Goal: Transaction & Acquisition: Purchase product/service

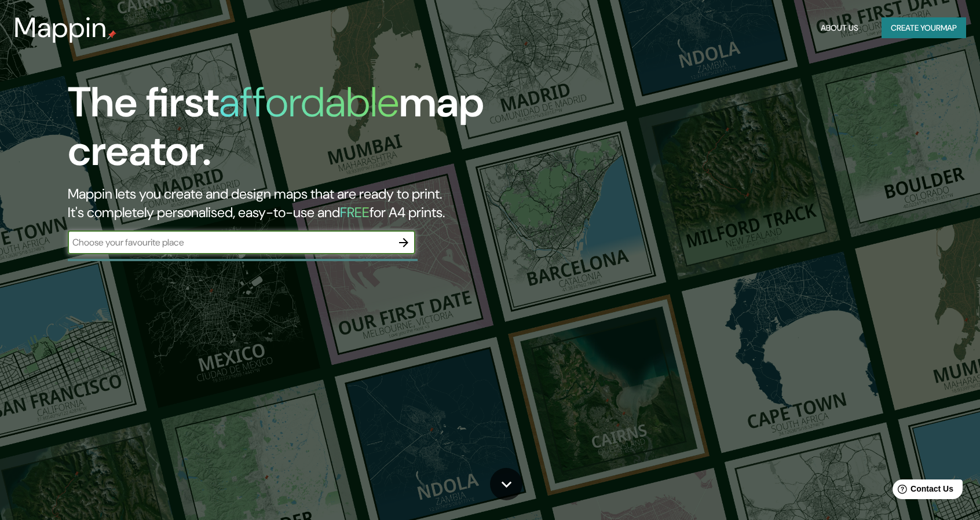
click at [193, 241] on input "text" at bounding box center [230, 242] width 324 height 13
click at [356, 246] on input "text" at bounding box center [230, 242] width 324 height 13
type input "s"
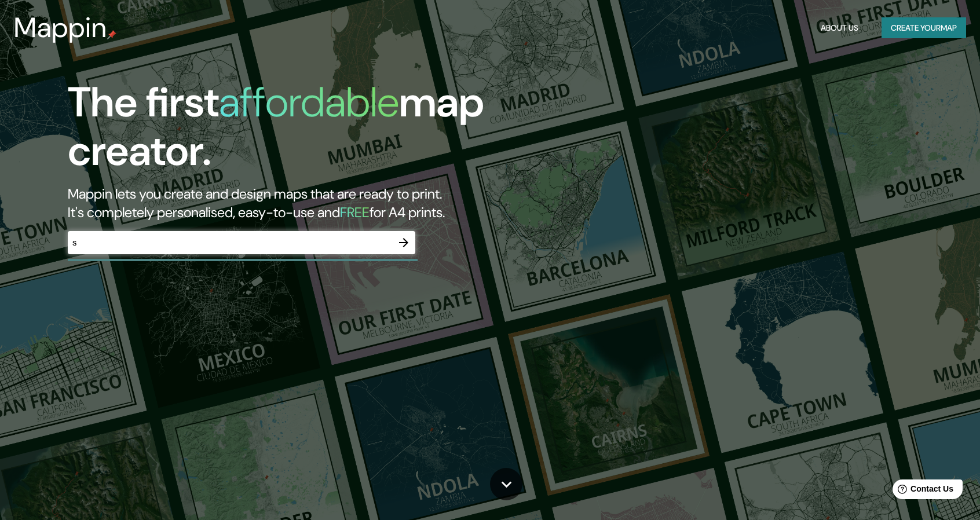
drag, startPoint x: 553, startPoint y: 59, endPoint x: 547, endPoint y: 62, distance: 6.8
click at [553, 59] on div "The first affordable map creator. Mappin lets you create and design maps that a…" at bounding box center [490, 260] width 980 height 520
click at [407, 245] on icon "button" at bounding box center [404, 243] width 14 height 14
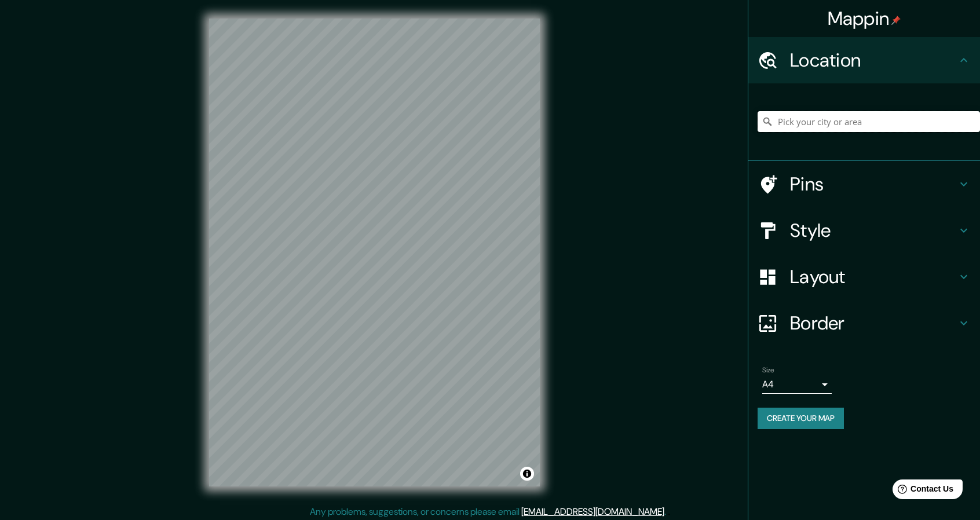
click at [814, 120] on input "Pick your city or area" at bounding box center [869, 121] width 222 height 21
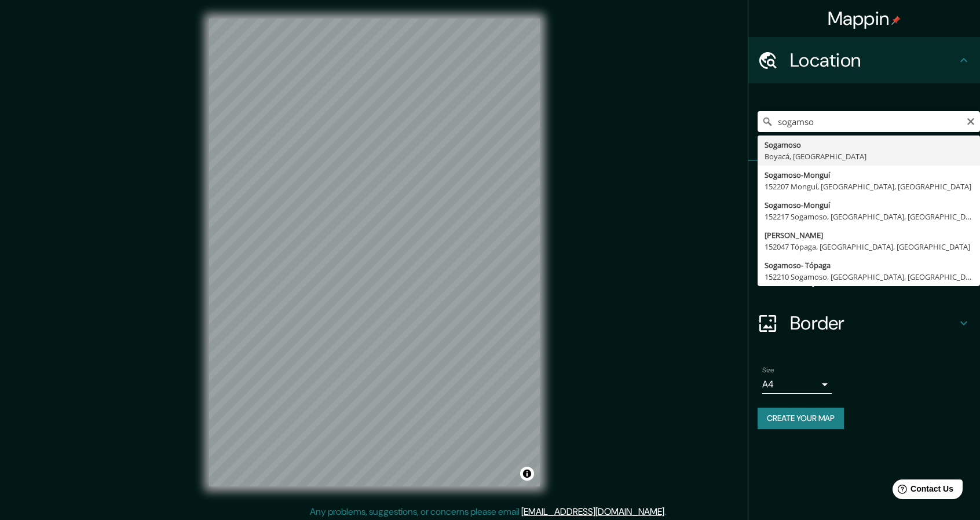
type input "Sogamoso, Boyacá, [GEOGRAPHIC_DATA]"
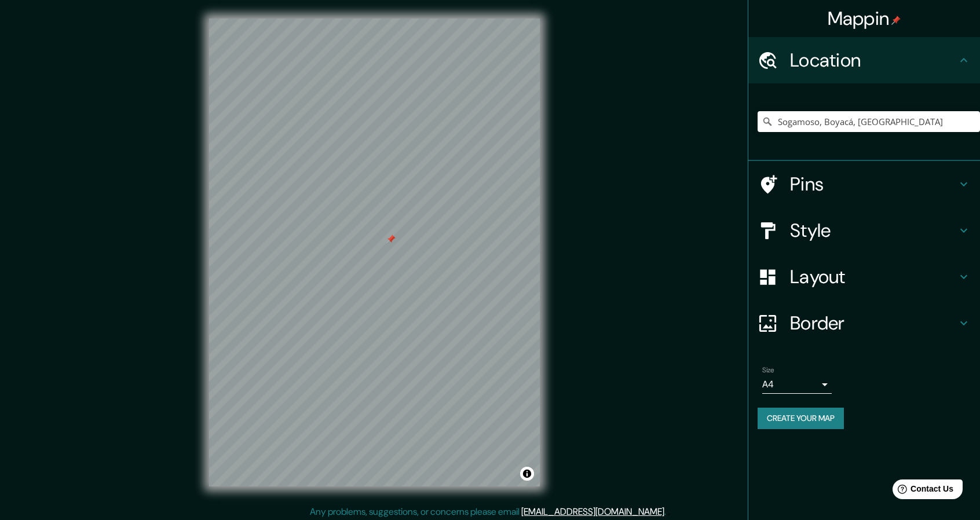
click at [802, 421] on button "Create your map" at bounding box center [801, 418] width 86 height 21
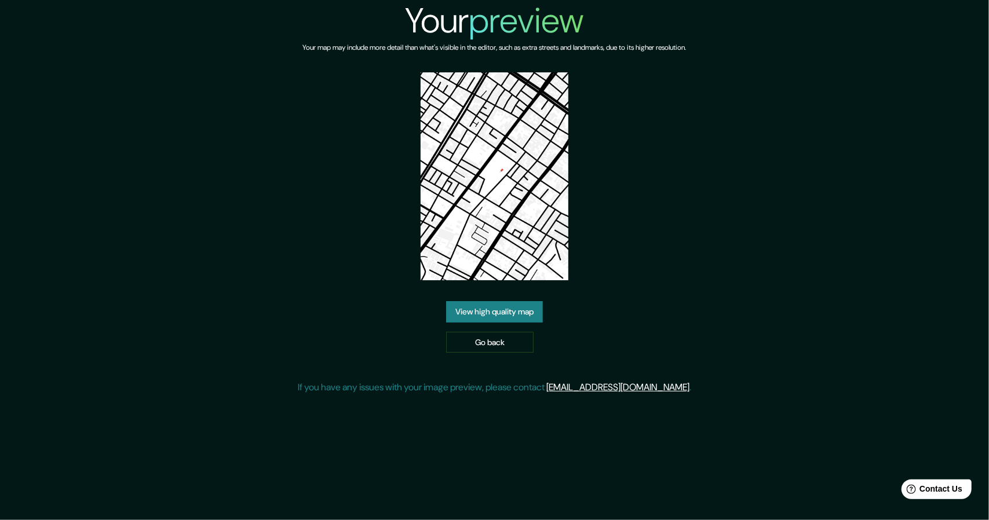
click at [507, 320] on link "View high quality map" at bounding box center [494, 311] width 97 height 21
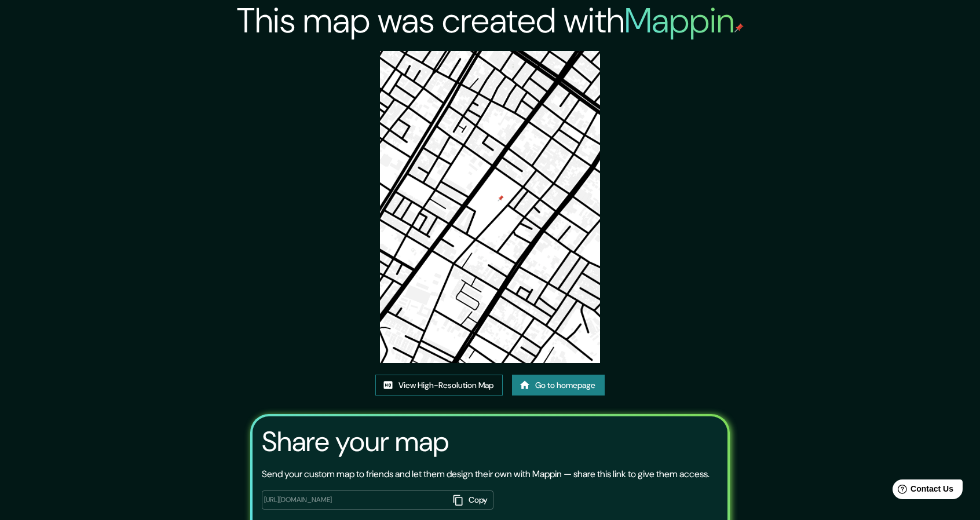
click at [469, 384] on link "View High-Resolution Map" at bounding box center [438, 385] width 127 height 21
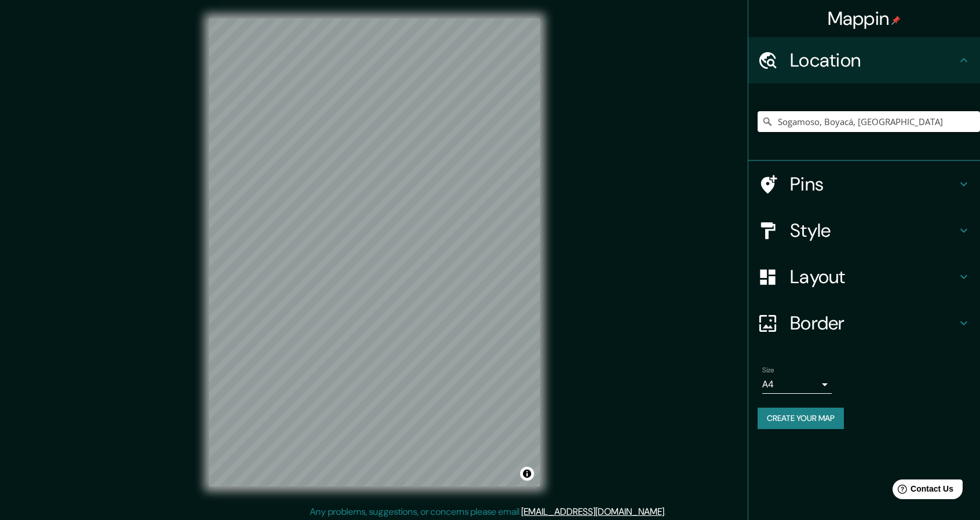
click at [909, 124] on input "Sogamoso, Boyacá, [GEOGRAPHIC_DATA]" at bounding box center [869, 121] width 222 height 21
click at [897, 116] on input "Sogamoso, Boyacá, [GEOGRAPHIC_DATA]" at bounding box center [869, 121] width 222 height 21
click at [933, 122] on input "Sogamoso, Boyacá, [GEOGRAPHIC_DATA]" at bounding box center [869, 121] width 222 height 21
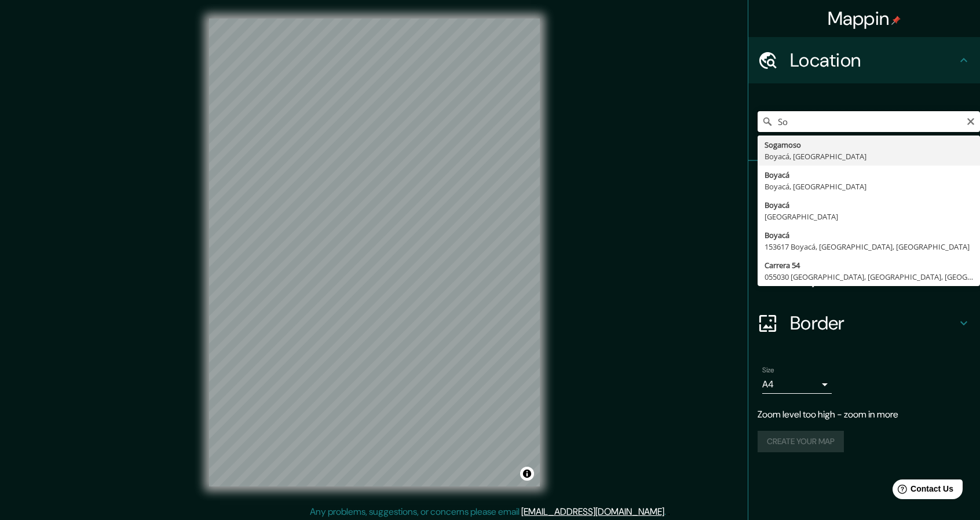
type input "S"
type input "Sogamoso, Boyacá, [GEOGRAPHIC_DATA]"
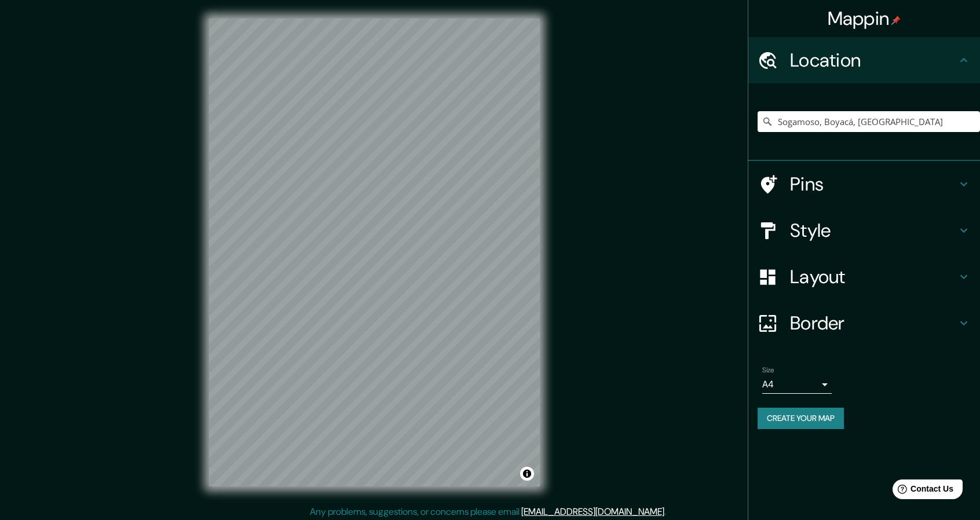
click at [935, 184] on h4 "Pins" at bounding box center [873, 184] width 167 height 23
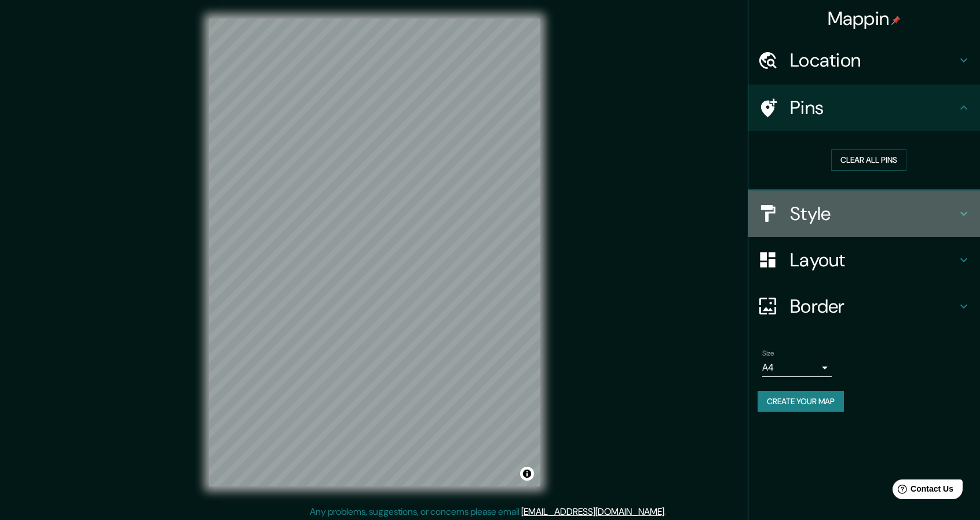
click at [866, 215] on h4 "Style" at bounding box center [873, 213] width 167 height 23
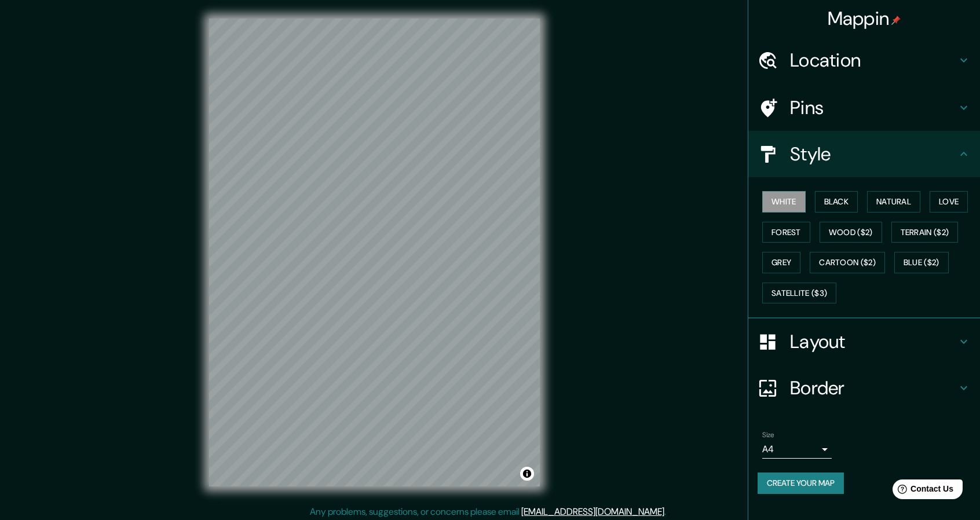
click at [936, 163] on h4 "Style" at bounding box center [873, 153] width 167 height 23
click at [960, 157] on icon at bounding box center [964, 154] width 14 height 14
click at [702, 270] on div "Mappin Location [GEOGRAPHIC_DATA], [GEOGRAPHIC_DATA], [GEOGRAPHIC_DATA] Pins St…" at bounding box center [490, 262] width 980 height 524
click at [966, 159] on icon at bounding box center [964, 154] width 14 height 14
click at [967, 109] on icon at bounding box center [964, 108] width 14 height 14
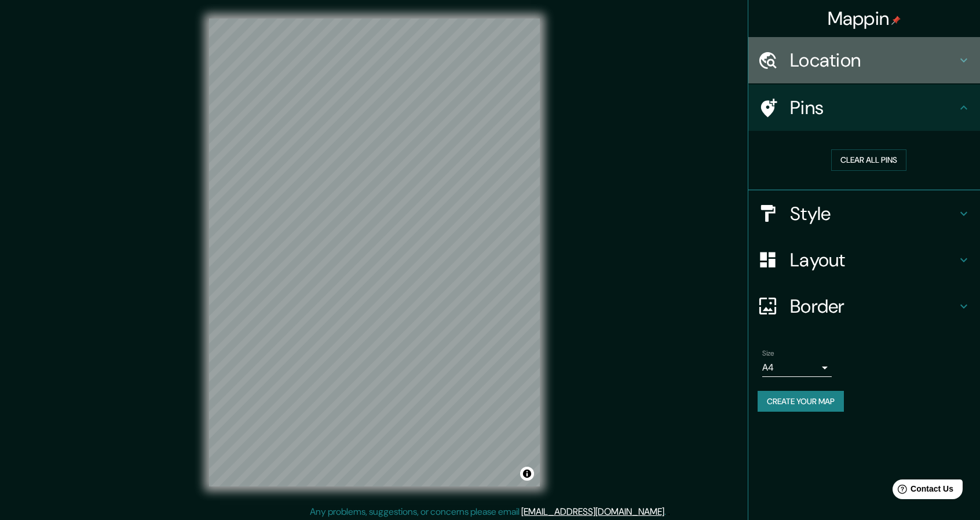
click at [966, 67] on icon at bounding box center [964, 60] width 14 height 14
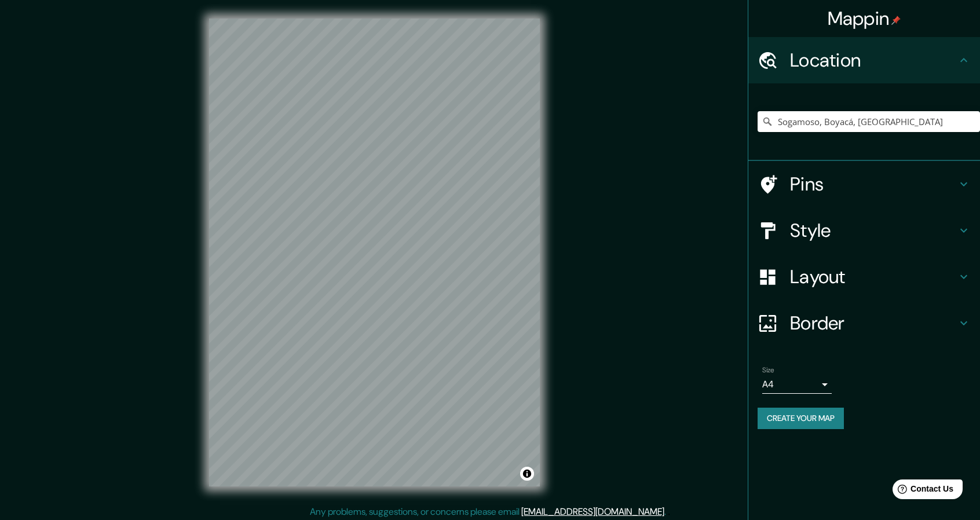
click at [958, 280] on icon at bounding box center [964, 277] width 14 height 14
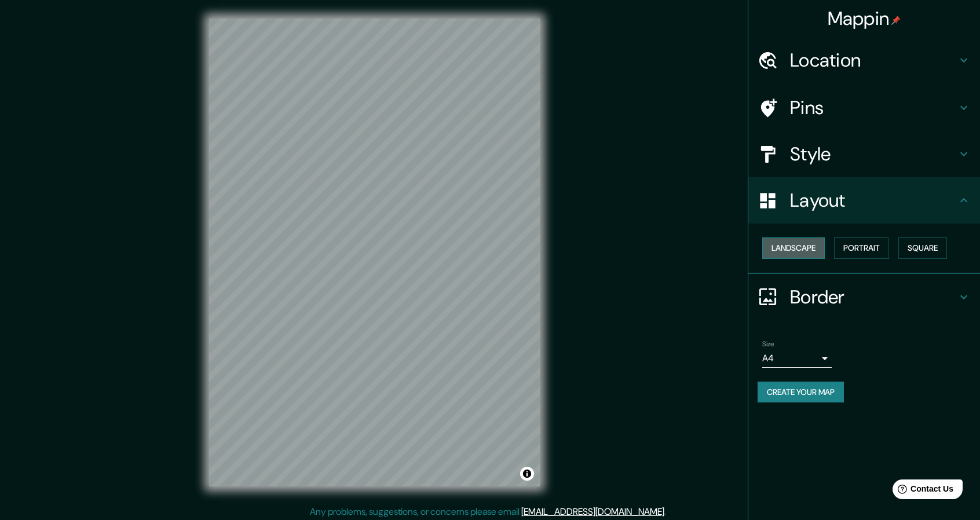
click at [781, 253] on button "Landscape" at bounding box center [793, 247] width 63 height 21
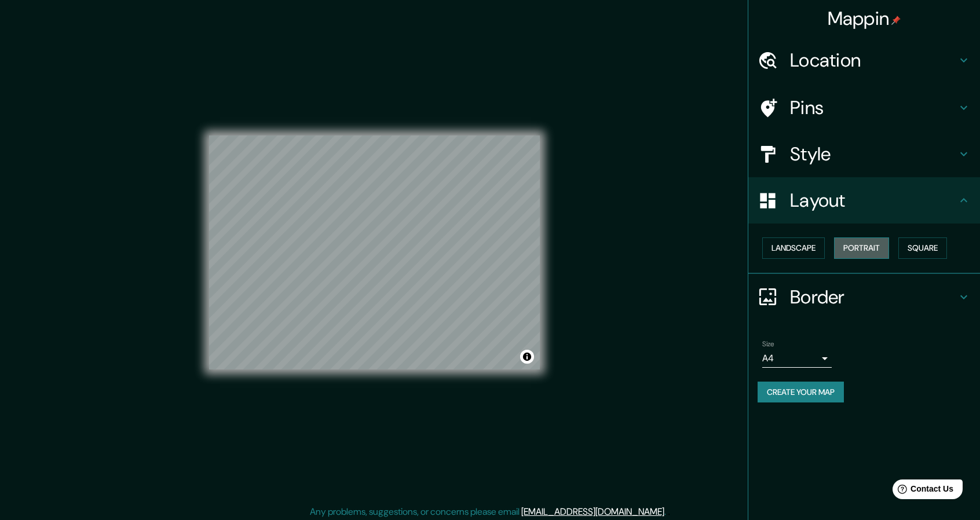
click at [873, 243] on button "Portrait" at bounding box center [861, 247] width 55 height 21
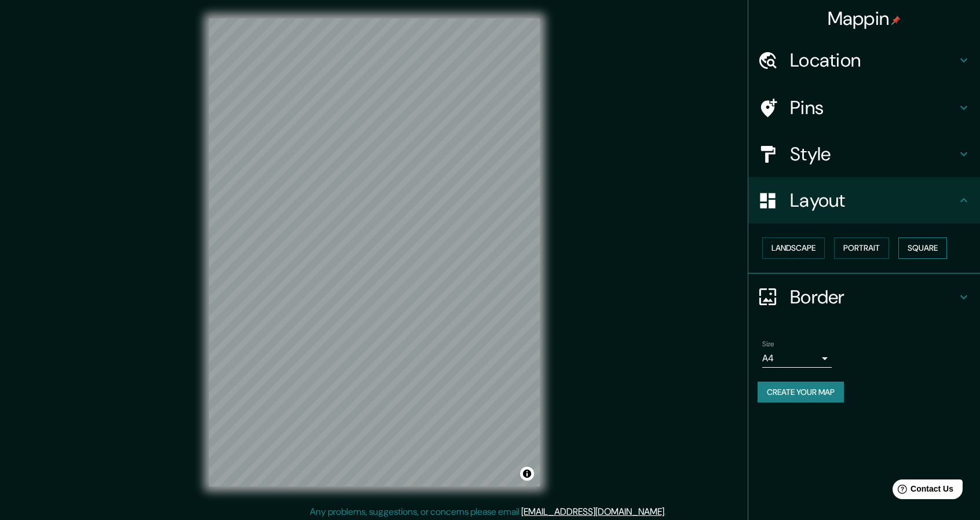
click at [923, 244] on button "Square" at bounding box center [922, 247] width 49 height 21
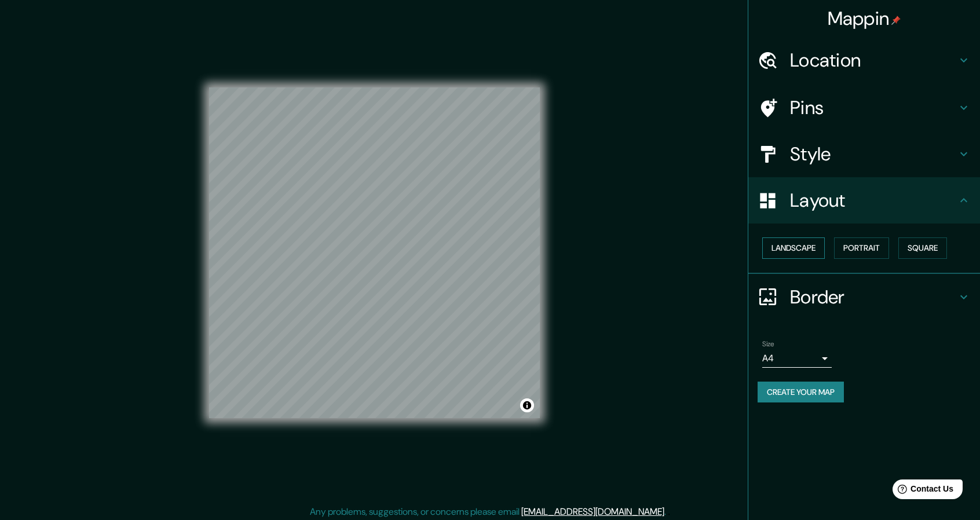
click at [806, 251] on button "Landscape" at bounding box center [793, 247] width 63 height 21
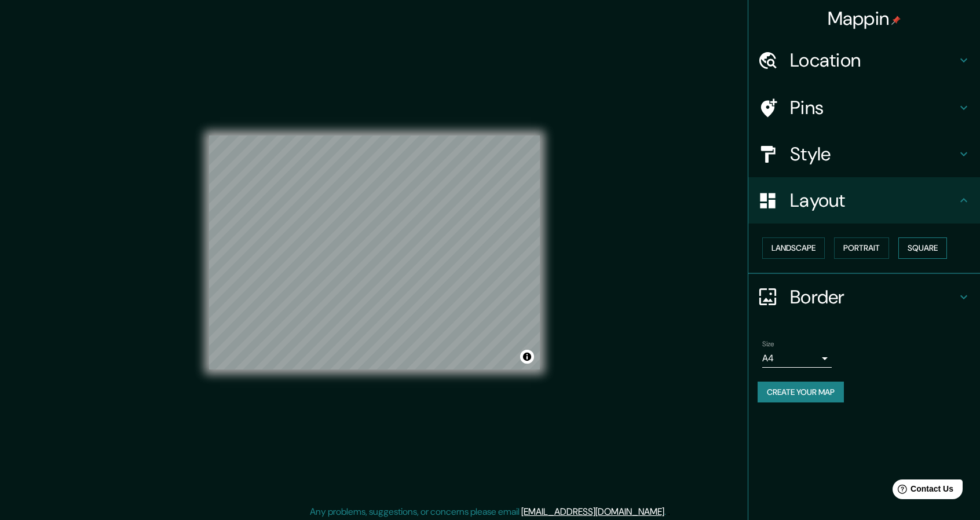
click at [915, 248] on button "Square" at bounding box center [922, 247] width 49 height 21
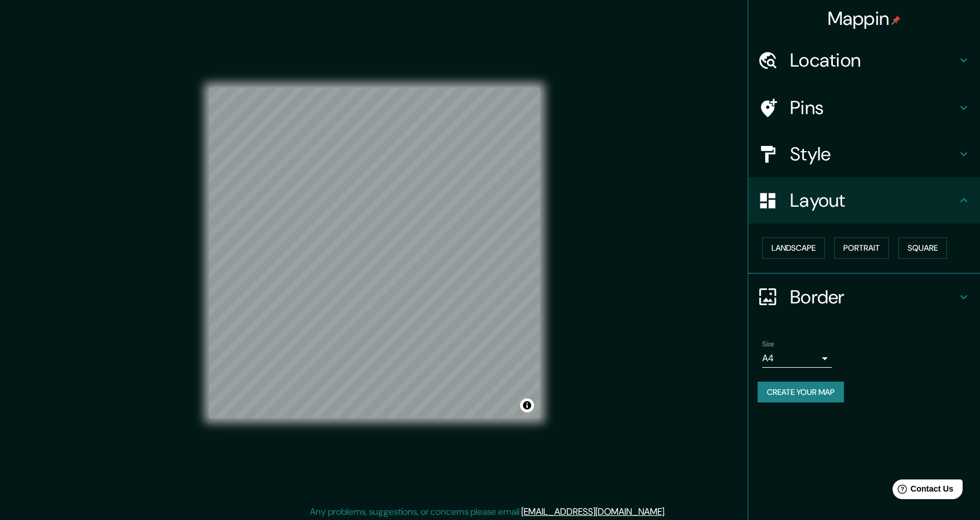
click at [963, 206] on icon at bounding box center [964, 200] width 14 height 14
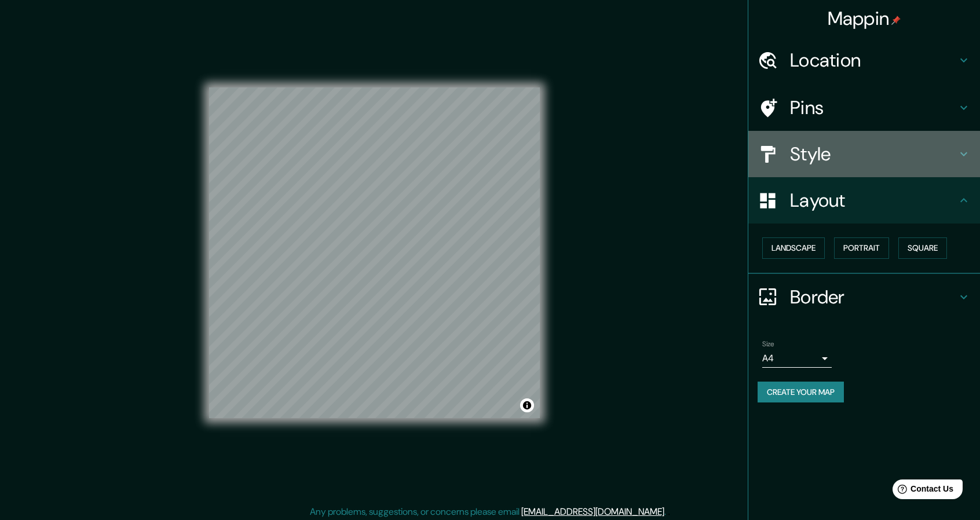
click at [956, 155] on h4 "Style" at bounding box center [873, 153] width 167 height 23
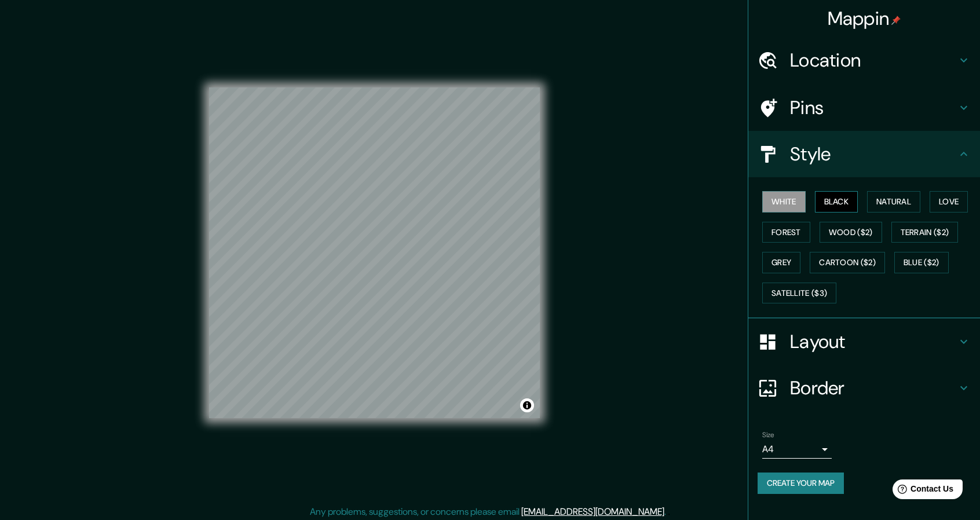
click at [830, 200] on button "Black" at bounding box center [836, 201] width 43 height 21
click at [907, 206] on button "Natural" at bounding box center [893, 201] width 53 height 21
click at [953, 200] on button "Love" at bounding box center [949, 201] width 38 height 21
click at [930, 226] on button "Terrain ($2)" at bounding box center [924, 232] width 67 height 21
click at [878, 232] on button "Wood ($2)" at bounding box center [851, 232] width 63 height 21
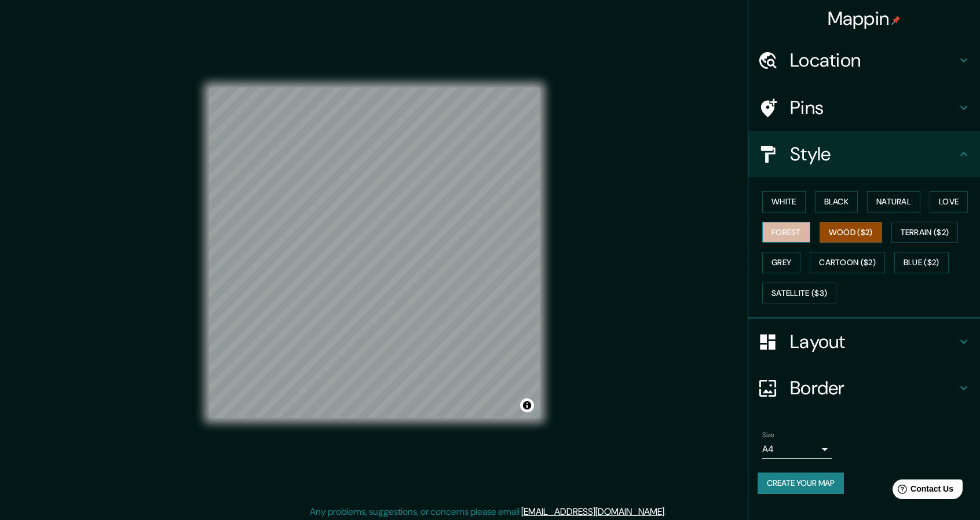
click at [793, 233] on button "Forest" at bounding box center [786, 232] width 48 height 21
click at [831, 202] on button "Black" at bounding box center [836, 201] width 43 height 21
click at [783, 232] on button "Forest" at bounding box center [786, 232] width 48 height 21
click at [783, 257] on button "Grey" at bounding box center [781, 262] width 38 height 21
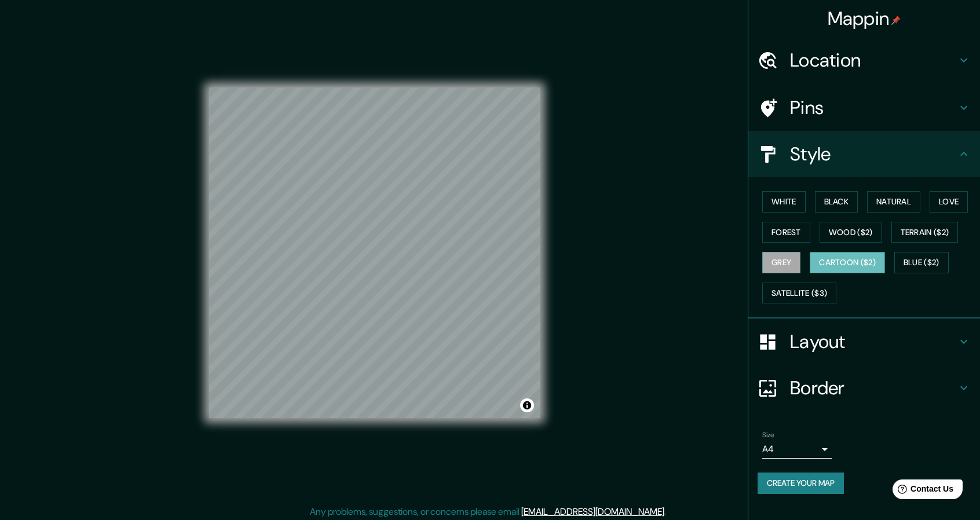
click at [850, 262] on button "Cartoon ($2)" at bounding box center [847, 262] width 75 height 21
click at [935, 267] on button "Blue ($2)" at bounding box center [921, 262] width 54 height 21
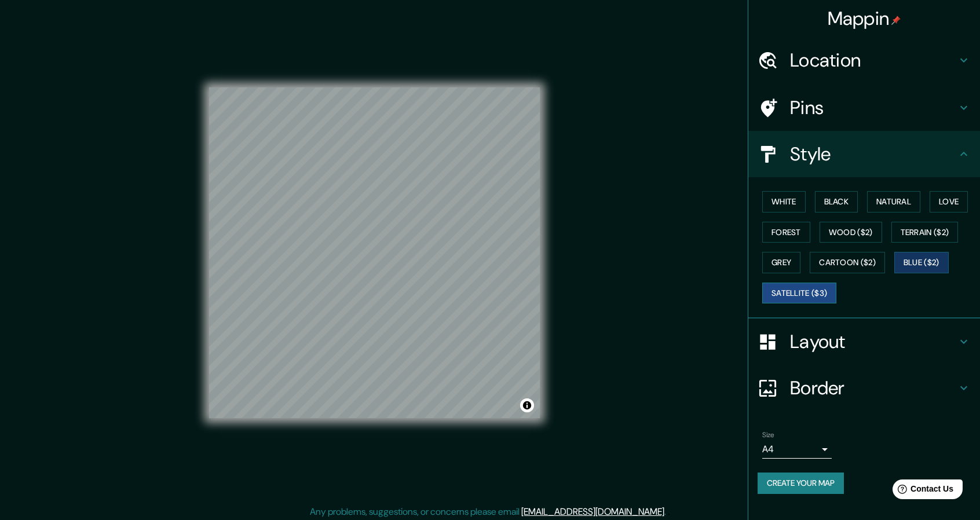
click at [801, 286] on button "Satellite ($3)" at bounding box center [799, 293] width 74 height 21
